Goal: Book appointment/travel/reservation

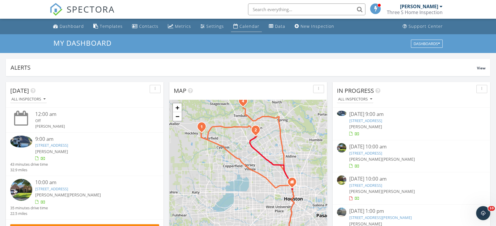
click at [243, 29] on div "Calendar" at bounding box center [249, 26] width 20 height 6
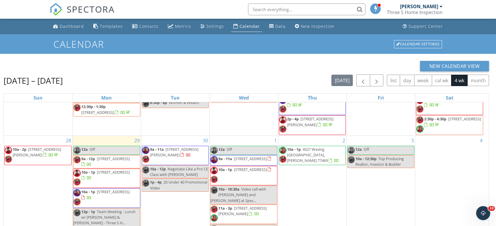
scroll to position [33, 0]
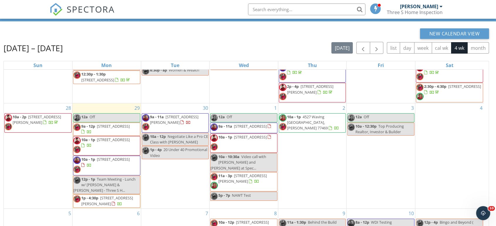
click at [385, 152] on div "3 12a Off 10a - 12:30p Top Producing Realtor, Investor & Builder" at bounding box center [380, 156] width 68 height 105
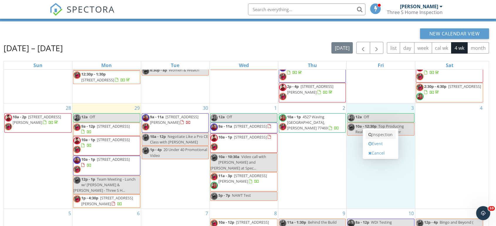
click at [386, 136] on link "Inspection" at bounding box center [380, 134] width 30 height 9
